Goal: Information Seeking & Learning: Learn about a topic

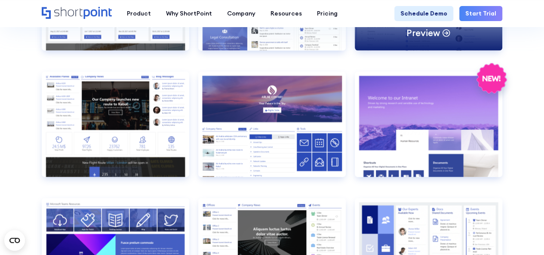
scroll to position [989, 0]
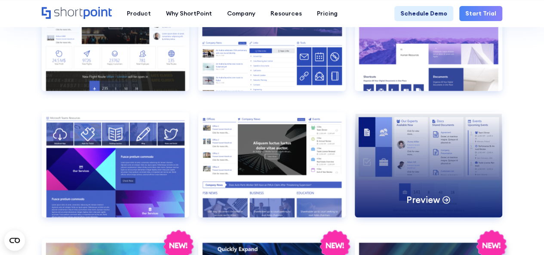
click at [413, 133] on div "Preview" at bounding box center [428, 164] width 147 height 105
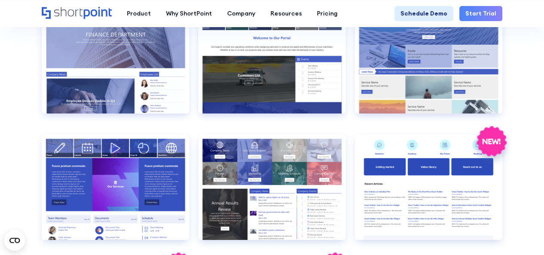
scroll to position [1505, 0]
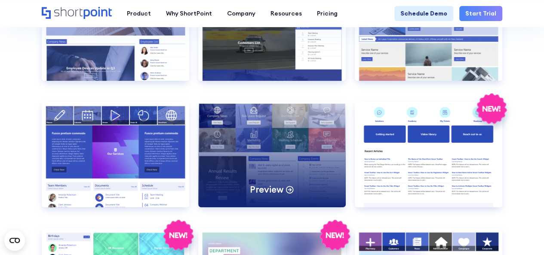
click at [288, 170] on div "Preview" at bounding box center [271, 154] width 147 height 105
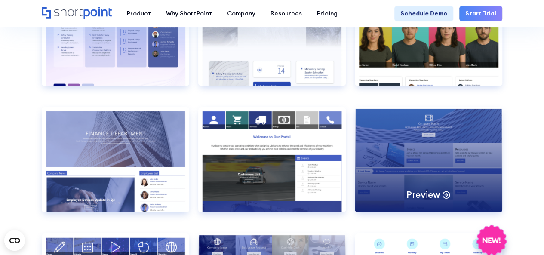
scroll to position [1419, 0]
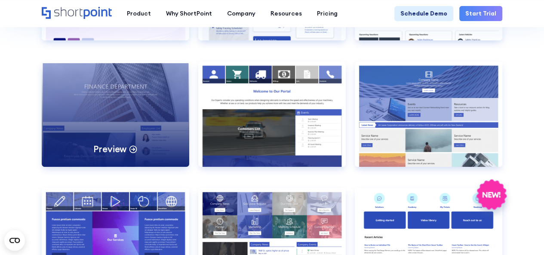
click at [159, 95] on div "Preview" at bounding box center [115, 113] width 147 height 105
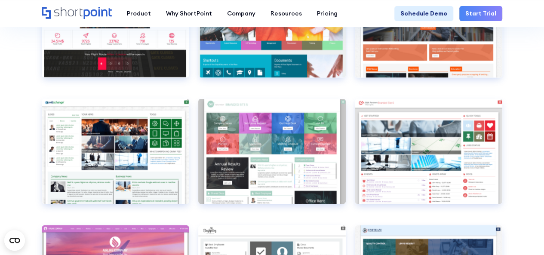
scroll to position [2451, 0]
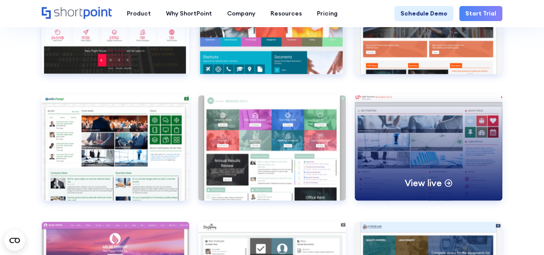
click at [485, 156] on div "View live" at bounding box center [428, 147] width 147 height 105
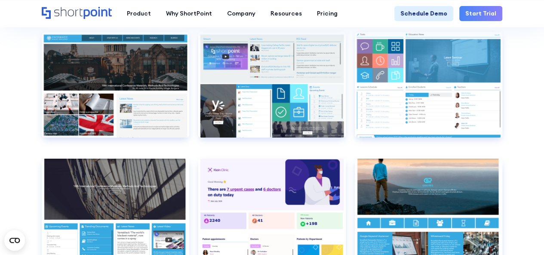
scroll to position [3096, 0]
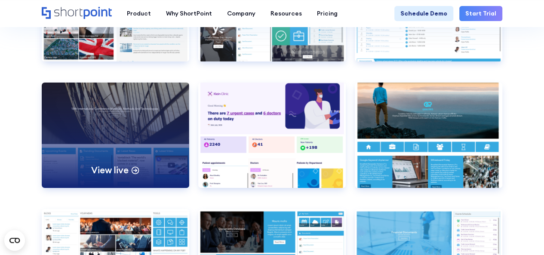
click at [97, 128] on div "View live" at bounding box center [115, 135] width 147 height 105
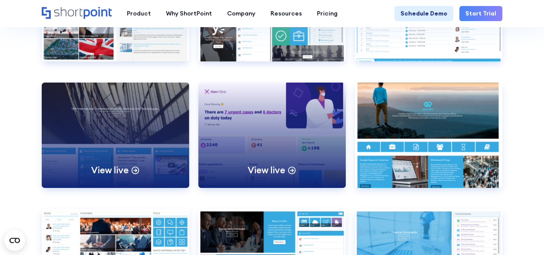
scroll to position [3225, 0]
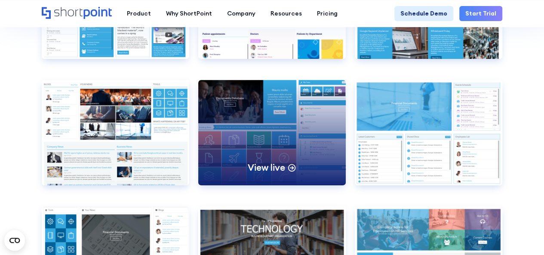
click at [267, 129] on div "View live" at bounding box center [271, 132] width 147 height 105
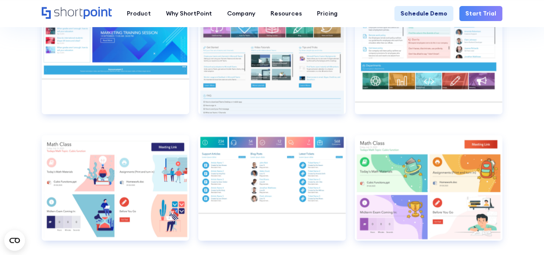
scroll to position [3956, 0]
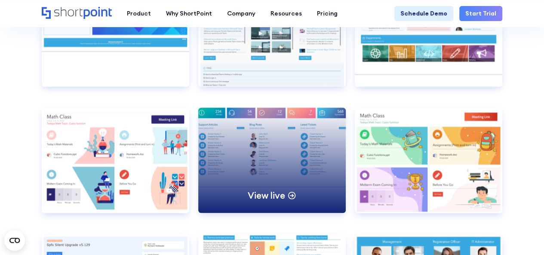
click at [315, 164] on div "View live" at bounding box center [271, 159] width 147 height 105
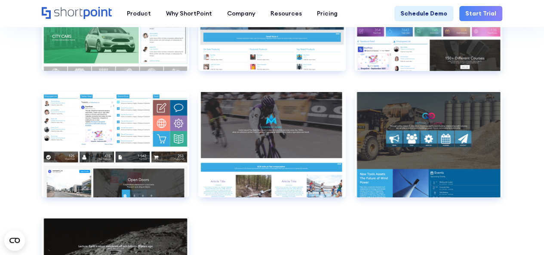
scroll to position [4644, 0]
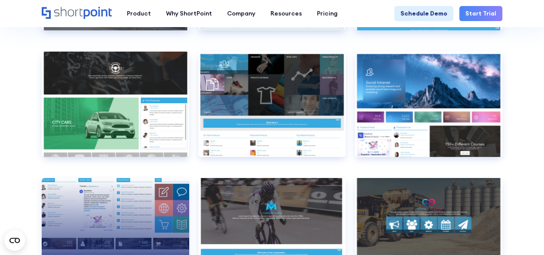
click at [158, 209] on div "View live" at bounding box center [115, 230] width 147 height 105
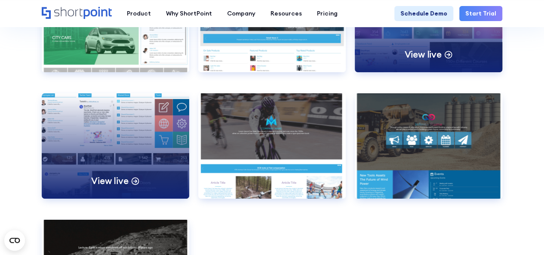
scroll to position [4730, 0]
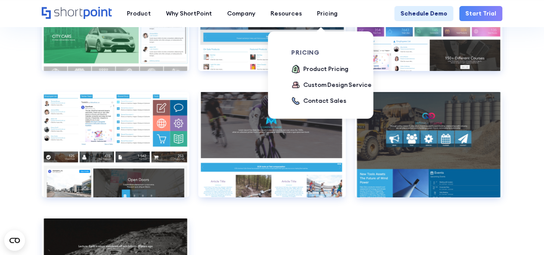
click at [291, 123] on div "pricing Product Pricing Custom Design Service Contact Sales" at bounding box center [333, 77] width 84 height 93
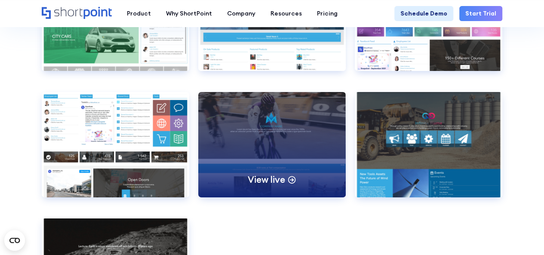
click at [281, 128] on div "View live" at bounding box center [271, 144] width 147 height 105
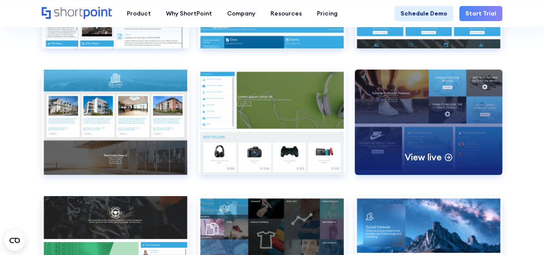
scroll to position [4429, 0]
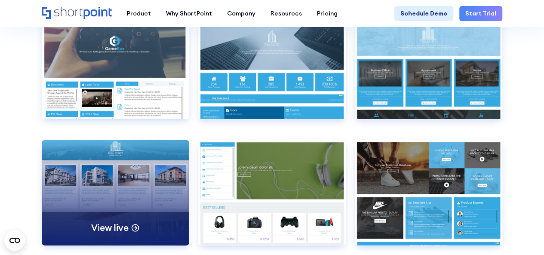
click at [138, 147] on div "View live" at bounding box center [115, 192] width 147 height 105
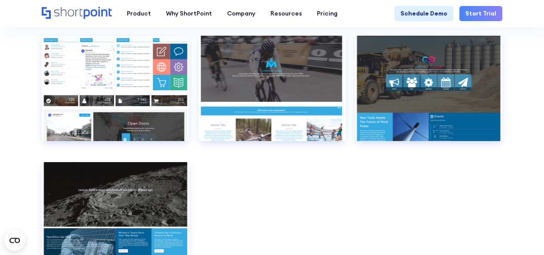
scroll to position [4773, 0]
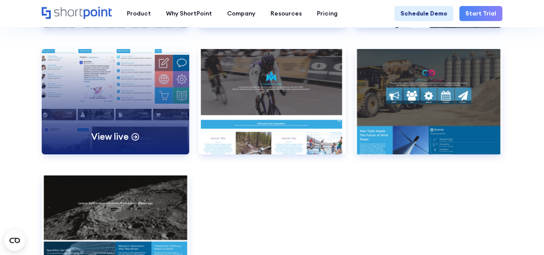
click at [166, 96] on div "View live" at bounding box center [115, 101] width 147 height 105
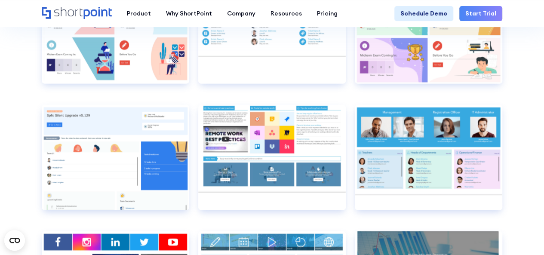
scroll to position [4171, 0]
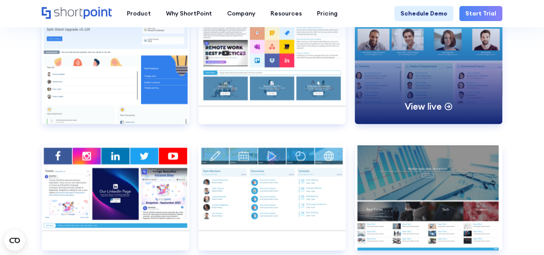
click at [364, 69] on div "View live" at bounding box center [428, 71] width 147 height 105
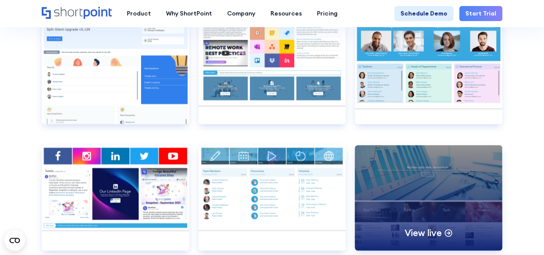
click at [411, 186] on div "View live" at bounding box center [428, 197] width 147 height 105
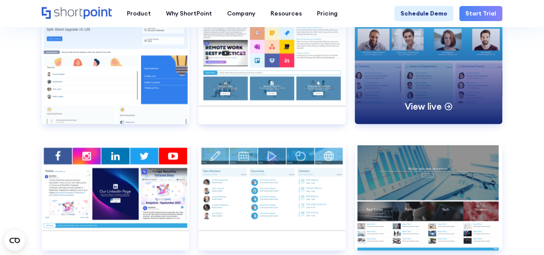
click at [408, 58] on div "View live" at bounding box center [428, 71] width 147 height 105
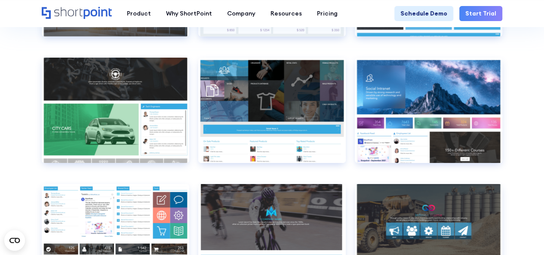
scroll to position [4630, 0]
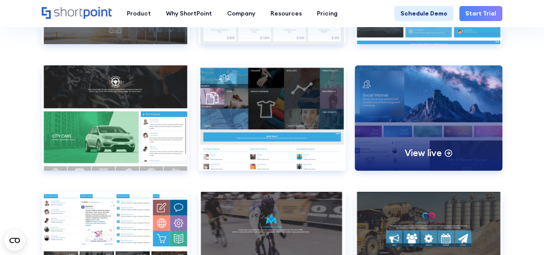
click at [451, 104] on div "View live" at bounding box center [428, 117] width 147 height 105
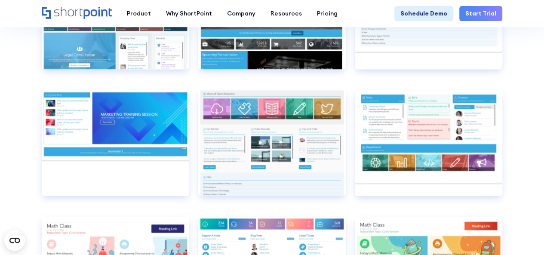
scroll to position [3727, 0]
